Goal: Task Accomplishment & Management: Use online tool/utility

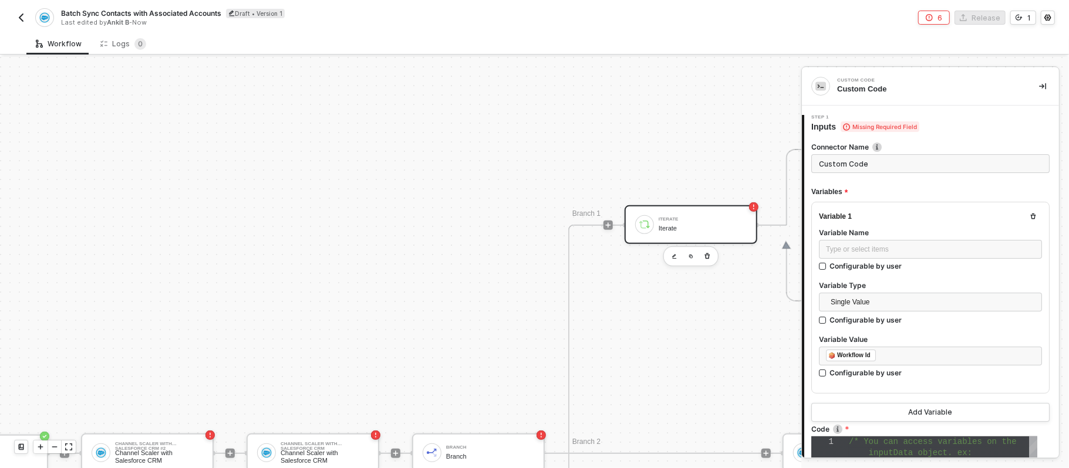
click at [693, 218] on div "Iterate" at bounding box center [702, 219] width 88 height 5
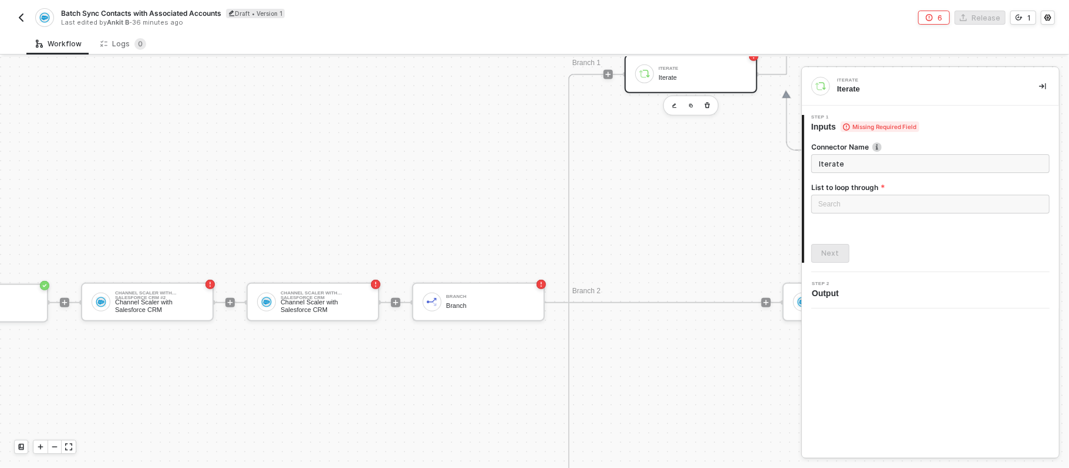
scroll to position [590, 99]
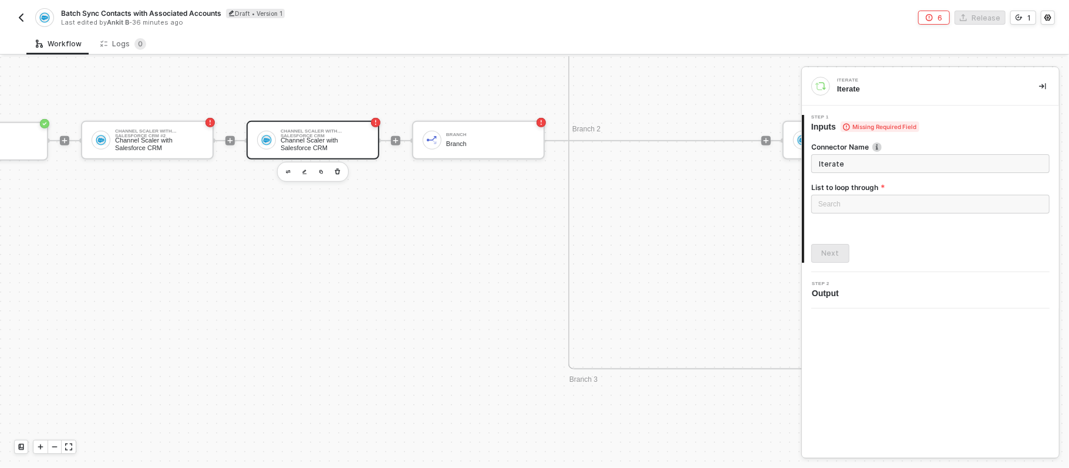
click at [322, 146] on div "Channel Scaler with Salesforce CRM" at bounding box center [324, 144] width 88 height 15
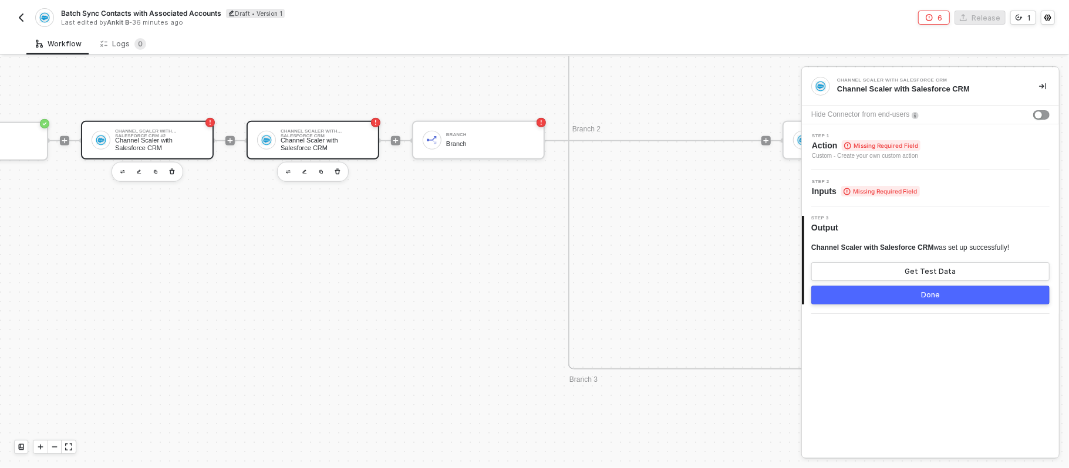
click at [158, 154] on div "Channel Scaler with Salesforce CRM #2 Channel Scaler with Salesforce CRM" at bounding box center [147, 140] width 133 height 39
click at [954, 151] on div "Step 1 Action Missing Required Field Custom - Create your own custom action" at bounding box center [932, 147] width 254 height 27
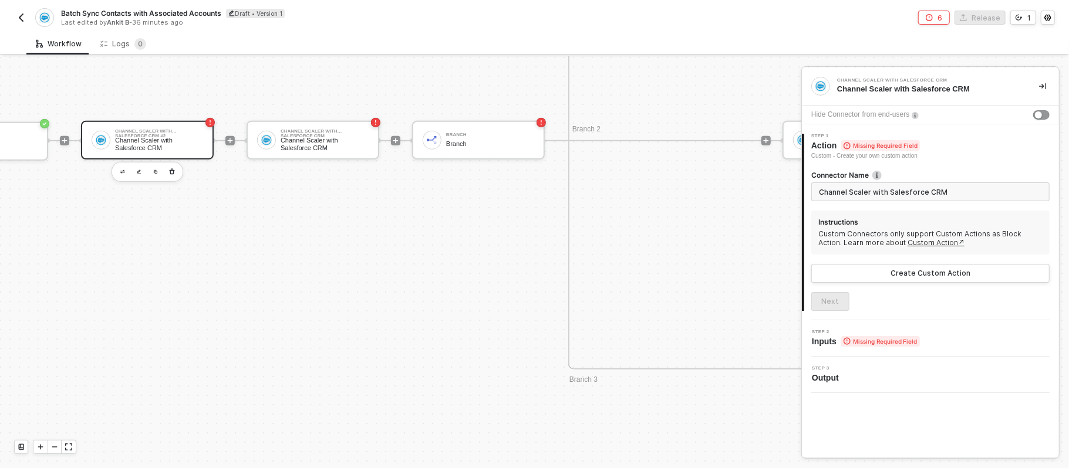
click at [647, 417] on div "TRIGGER Channelscaler Channelscaler Channel Scaler with Salesforce CRM #2 Chann…" at bounding box center [531, 141] width 1260 height 1348
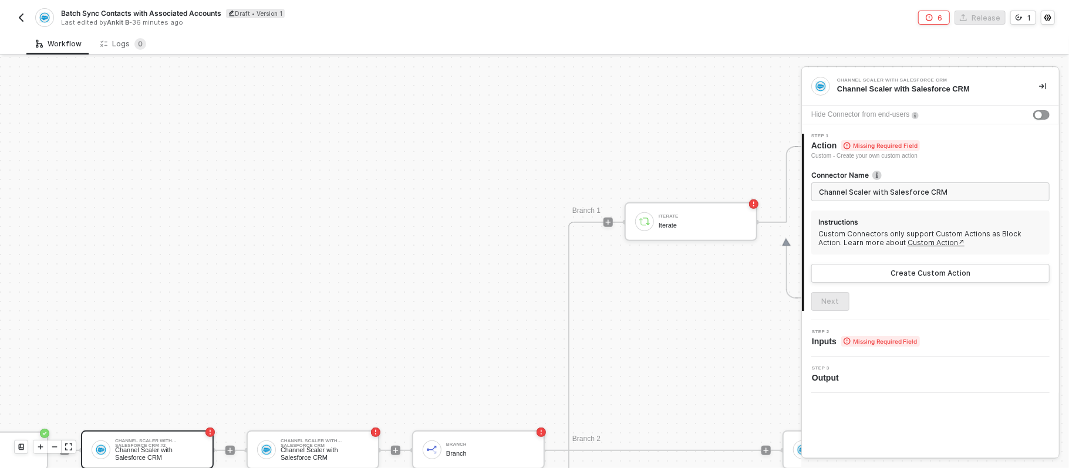
scroll to position [278, 99]
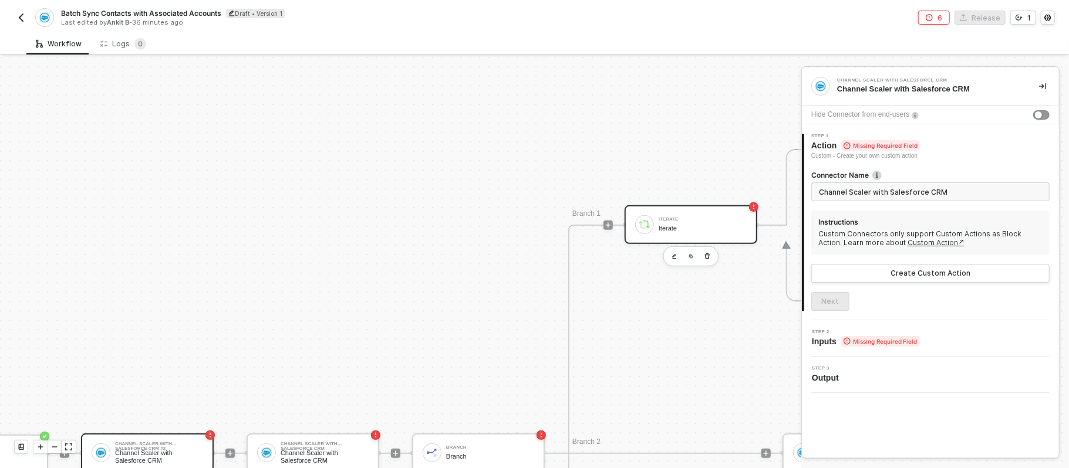
click at [677, 222] on div "Iterate Iterate" at bounding box center [702, 225] width 88 height 22
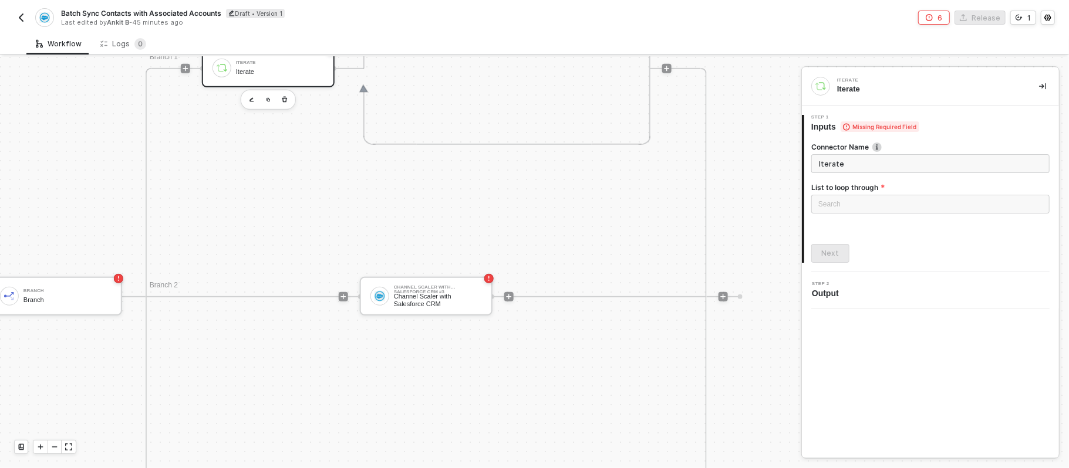
drag, startPoint x: 529, startPoint y: 285, endPoint x: 618, endPoint y: 292, distance: 89.4
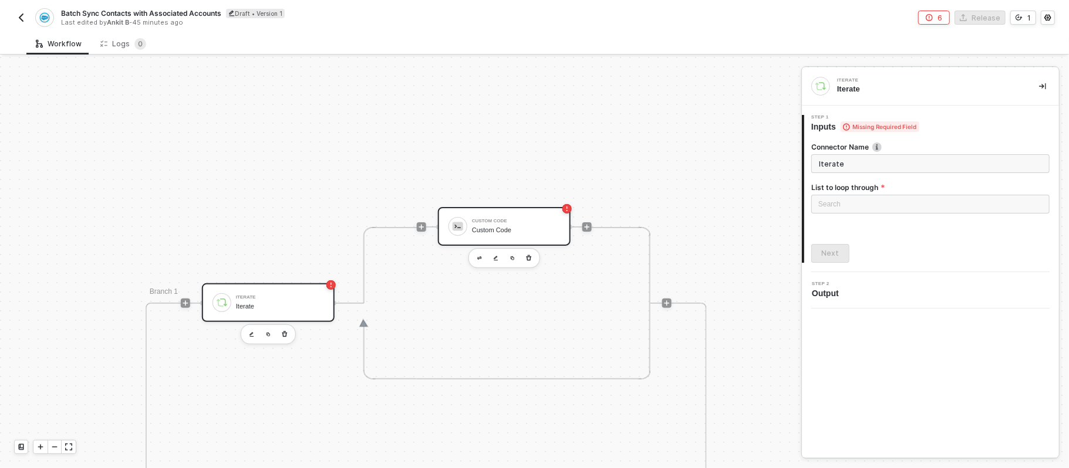
click at [504, 234] on div "Custom Code Custom Code" at bounding box center [516, 226] width 88 height 22
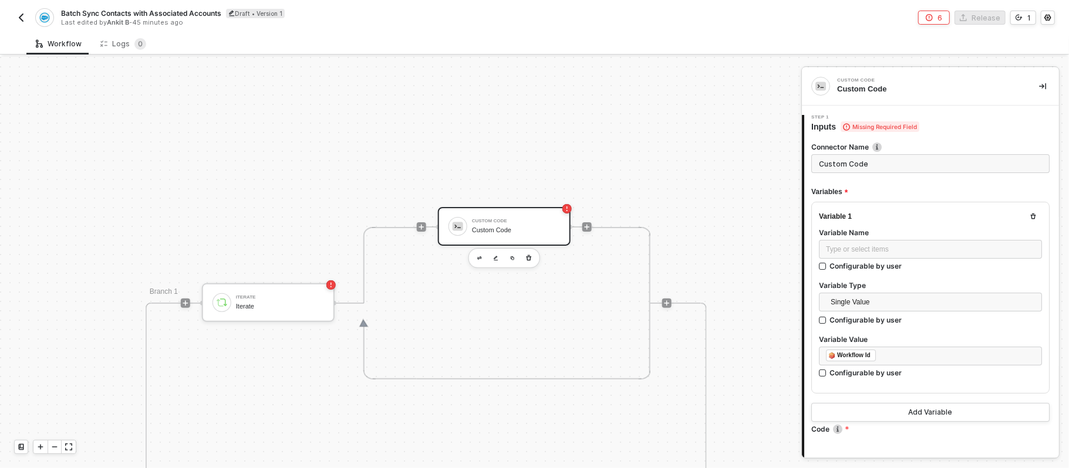
type textarea "/* You can access variables on the inputData object. ex: const myVariable = inp…"
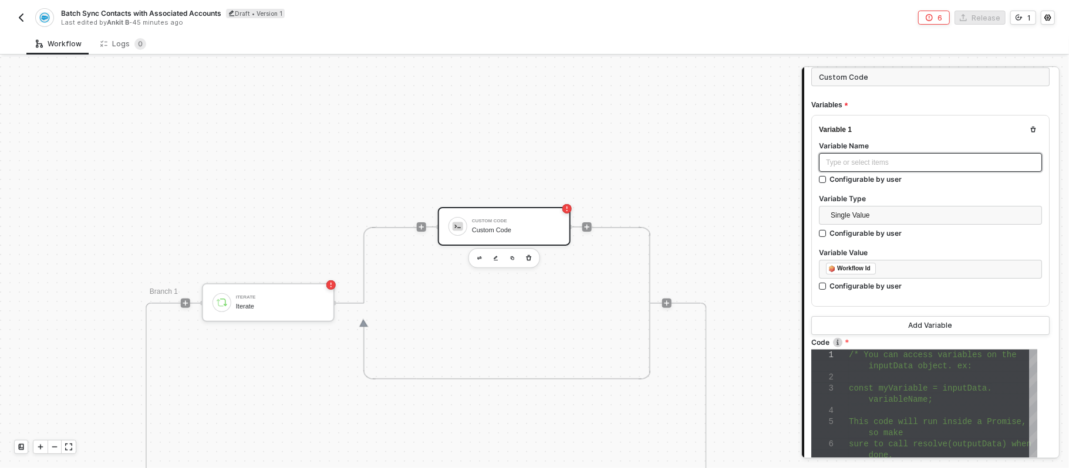
scroll to position [235, 0]
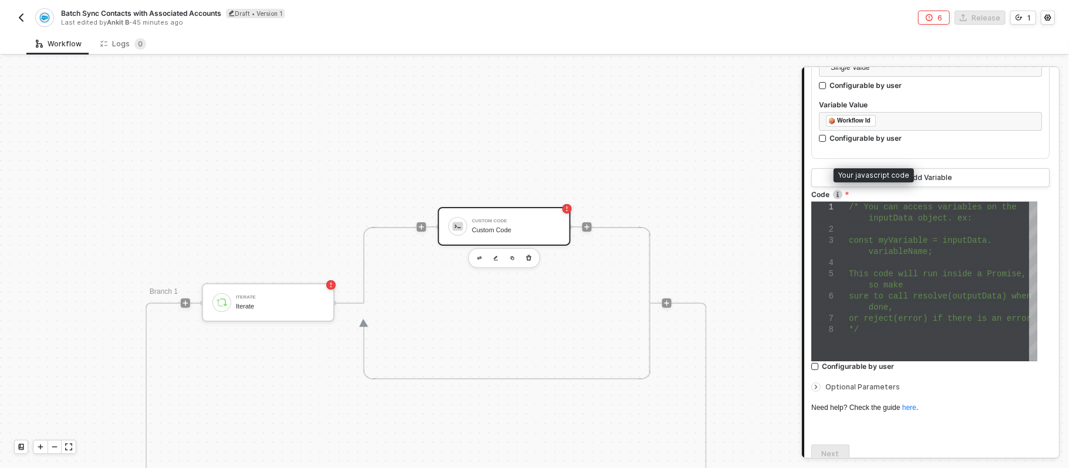
click at [841, 195] on img at bounding box center [837, 194] width 9 height 9
click at [908, 192] on label "Code Your javascript code" at bounding box center [930, 195] width 238 height 10
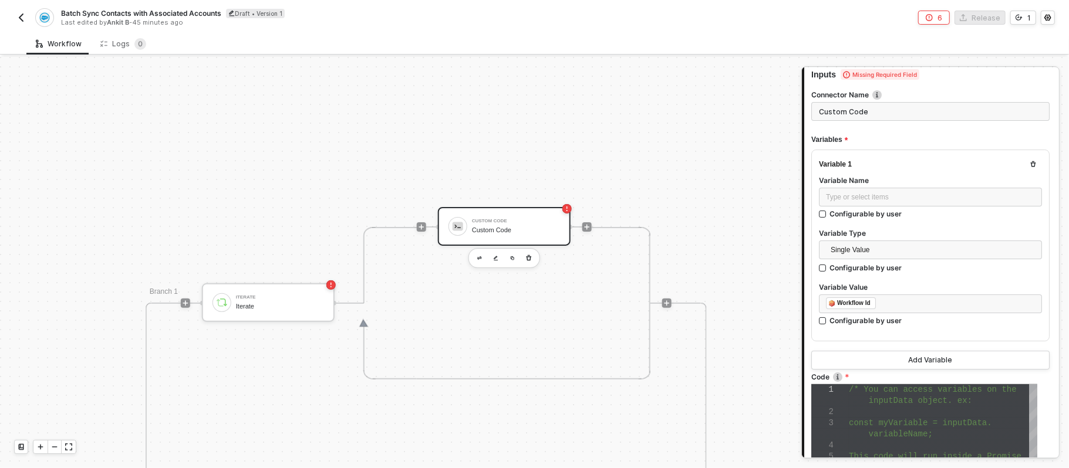
scroll to position [78, 0]
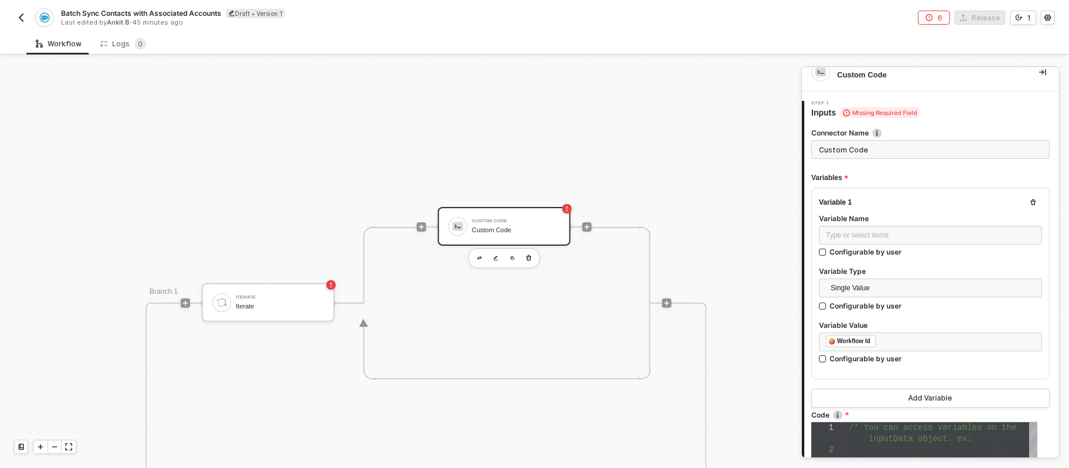
scroll to position [0, 0]
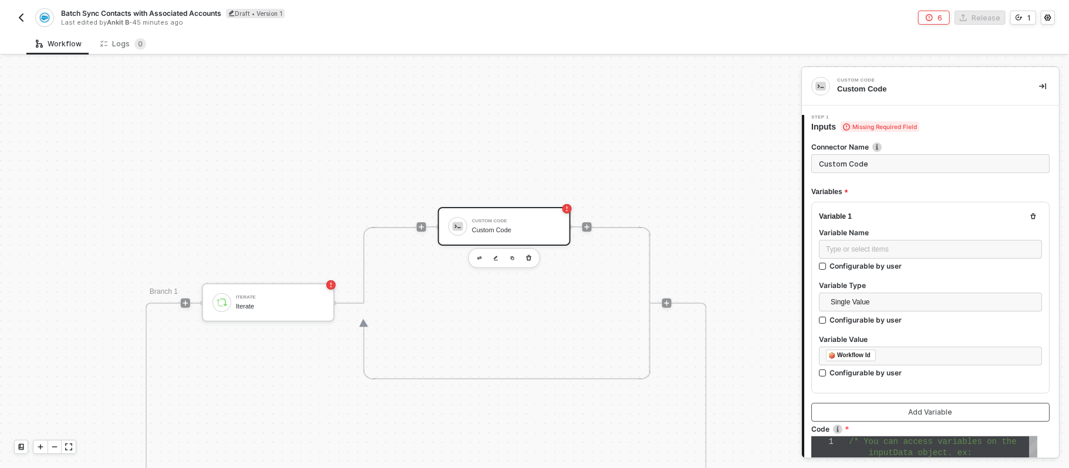
click at [895, 405] on button "Add Variable" at bounding box center [930, 412] width 238 height 19
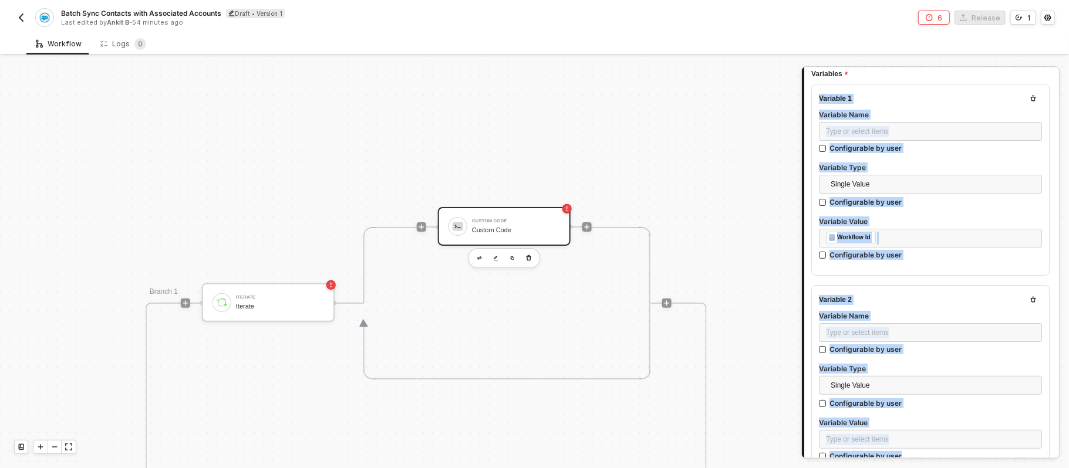
scroll to position [313, 0]
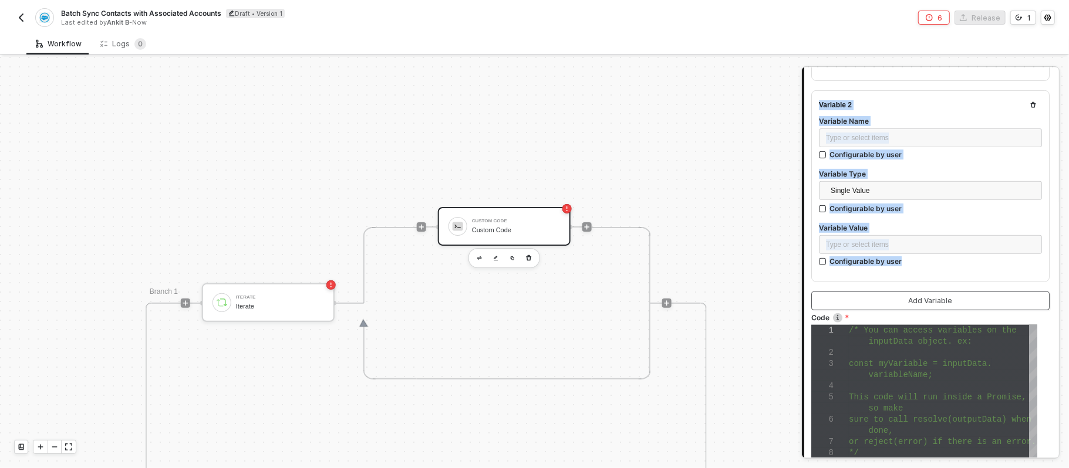
click at [880, 299] on button "Add Variable" at bounding box center [930, 301] width 238 height 19
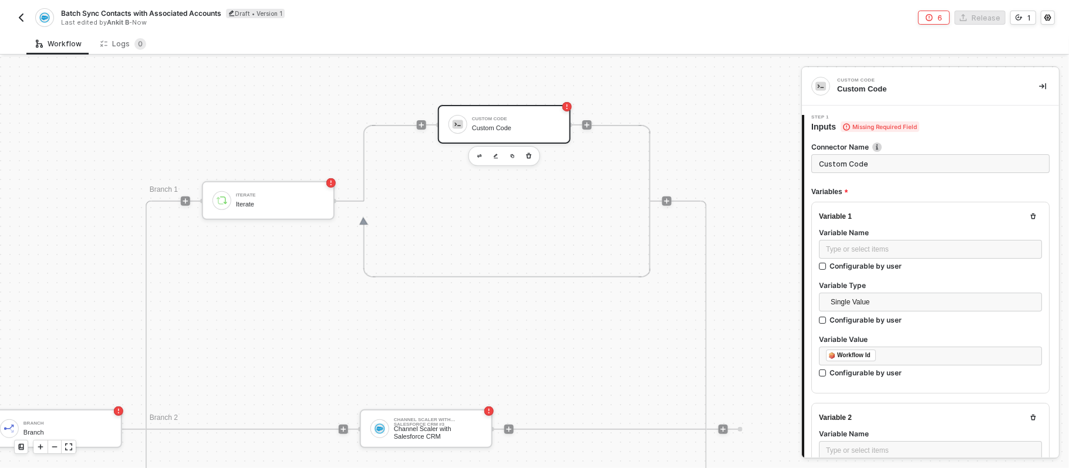
scroll to position [278, 532]
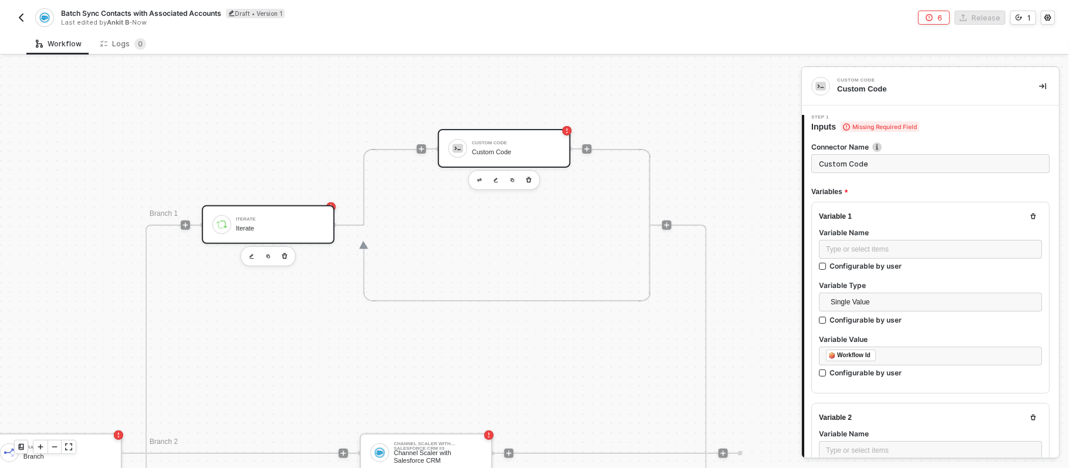
type textarea "/* You can access variables on the inputData object. ex: const myVariable = inp…"
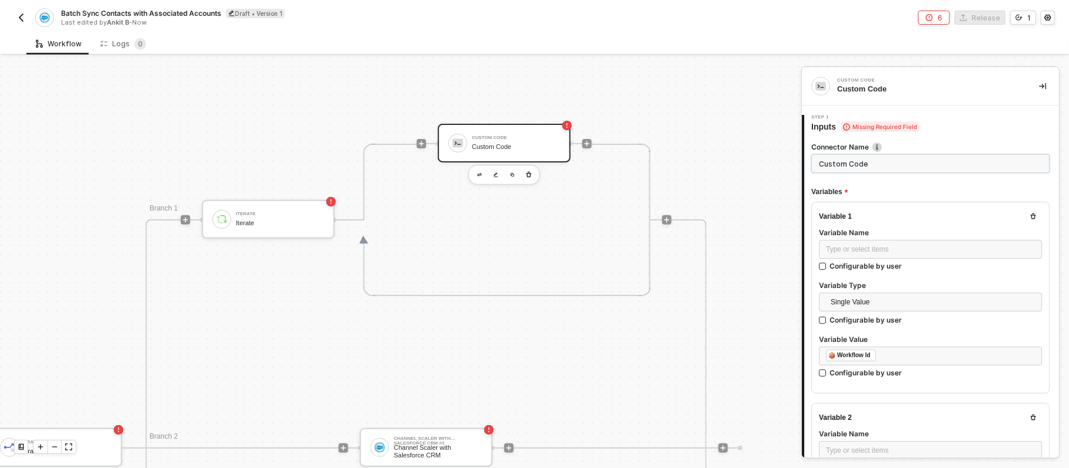
scroll to position [200, 532]
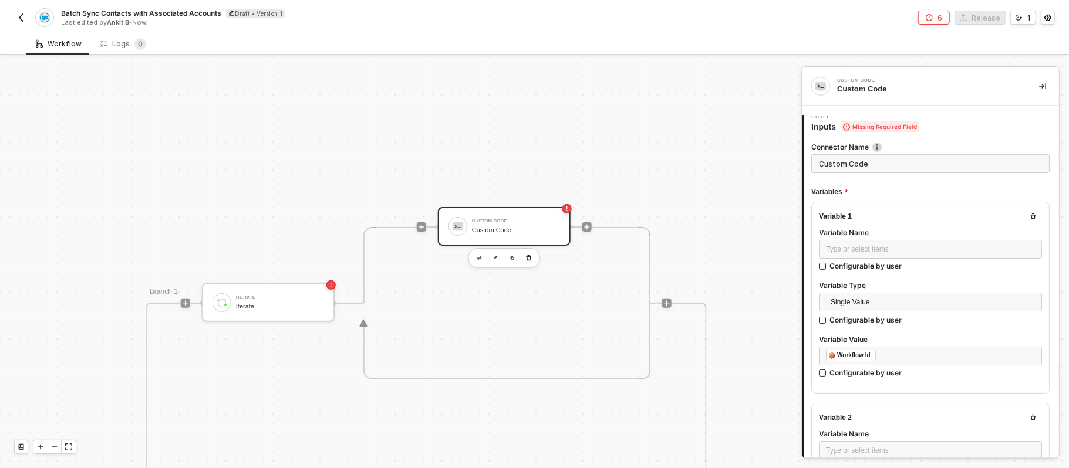
click at [489, 214] on div "Custom Code Custom Code" at bounding box center [504, 226] width 133 height 39
type textarea "/* You can access variables on the inputData object. ex: const myVariable = inp…"
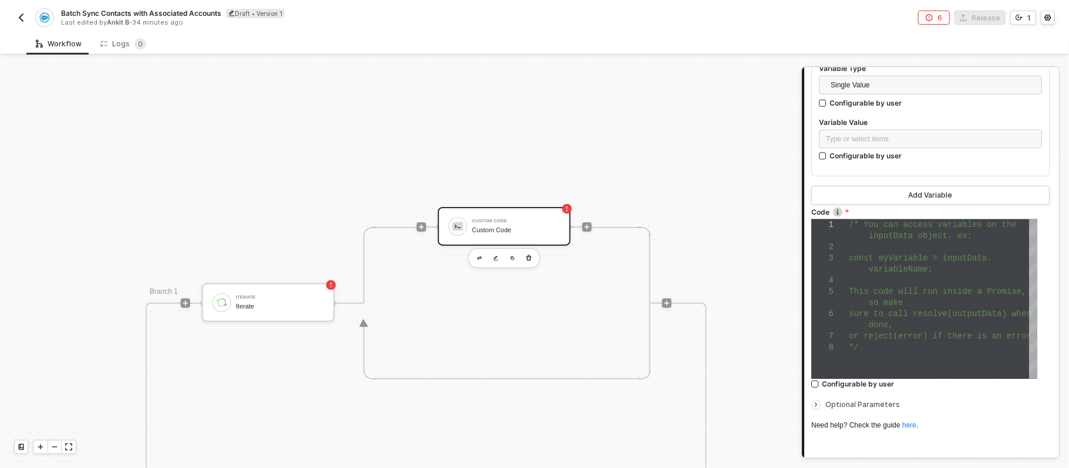
scroll to position [609, 0]
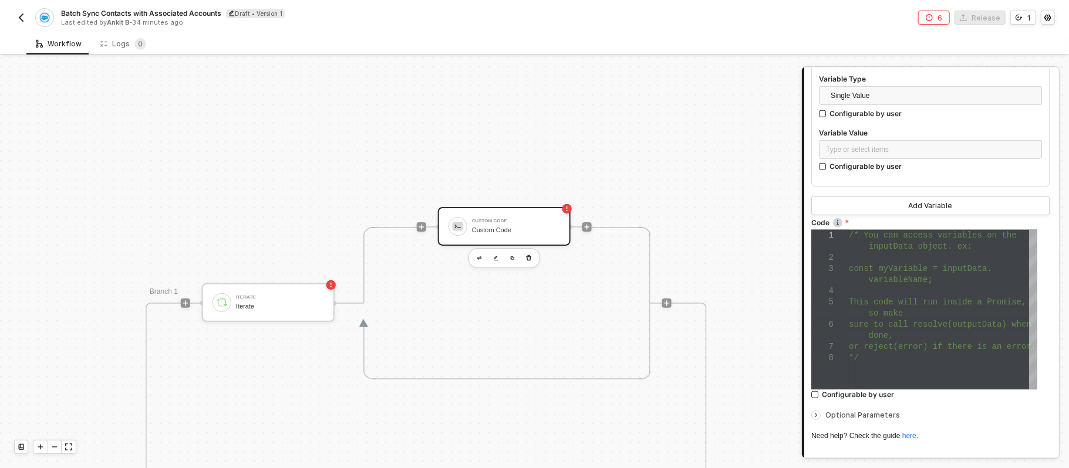
drag, startPoint x: 910, startPoint y: 307, endPoint x: 829, endPoint y: 289, distance: 82.3
click at [910, 308] on div "so make" at bounding box center [943, 313] width 188 height 11
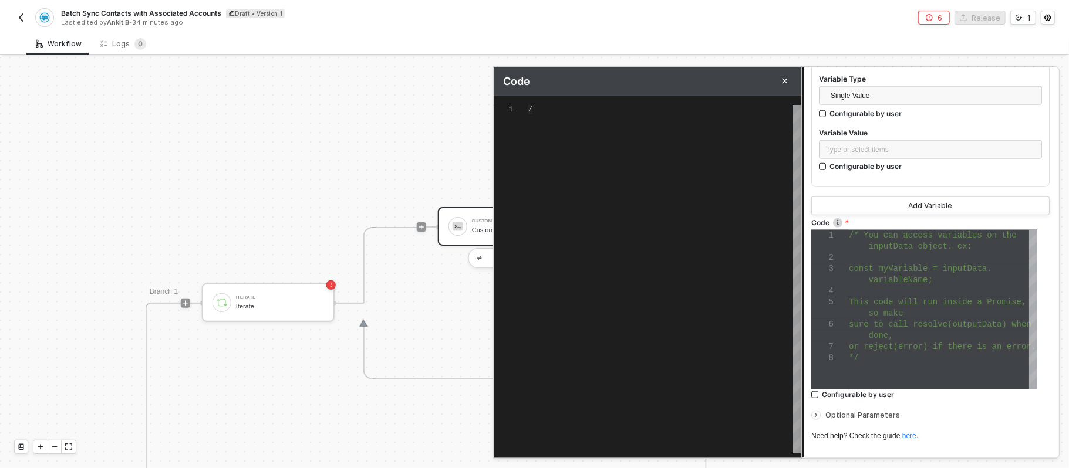
type textarea "/* You can access variables on the inputData object. ex: const myVariable = inp…"
